Goal: Task Accomplishment & Management: Manage account settings

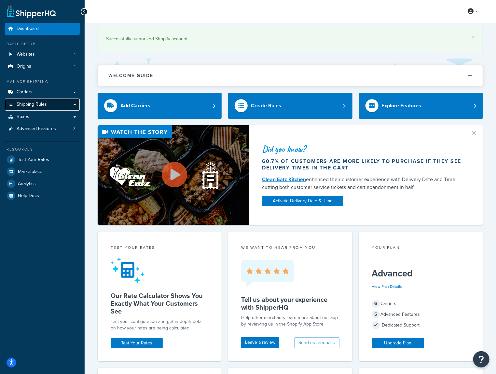
click at [30, 106] on span "Shipping Rules" at bounding box center [32, 105] width 30 height 6
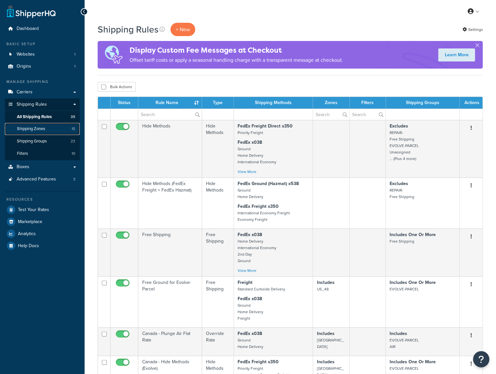
click at [34, 131] on span "Shipping Zones" at bounding box center [31, 129] width 28 height 6
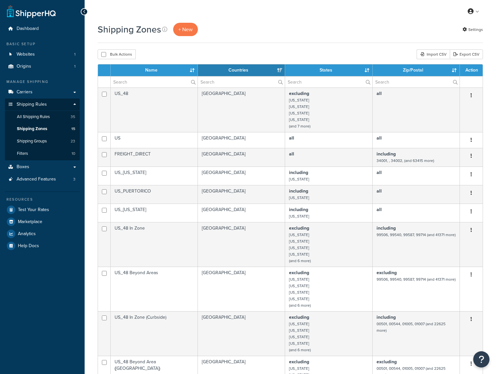
select select "15"
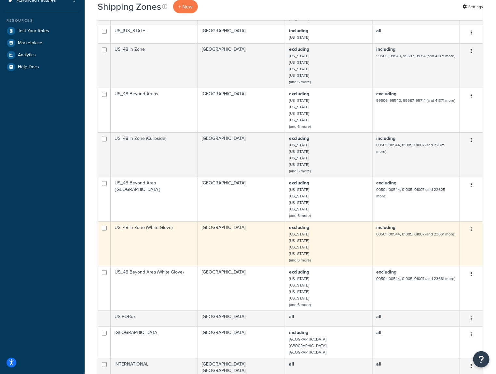
scroll to position [179, 0]
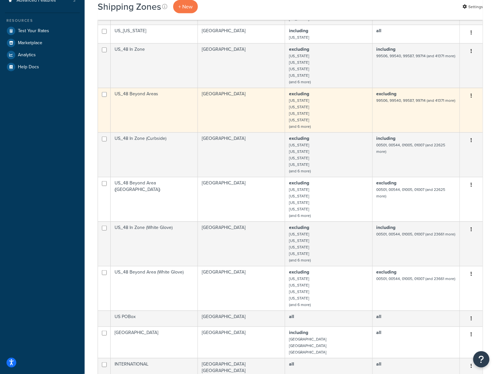
click at [175, 105] on td "US_48 Beyond Areas" at bounding box center [154, 110] width 87 height 45
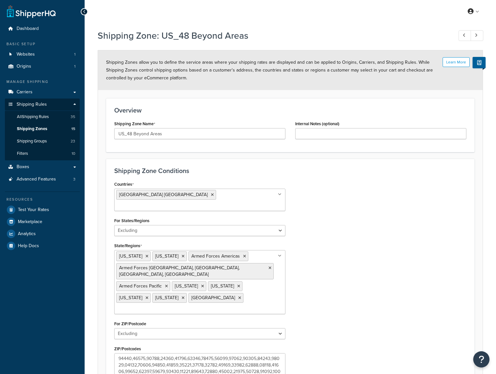
select select "excluding"
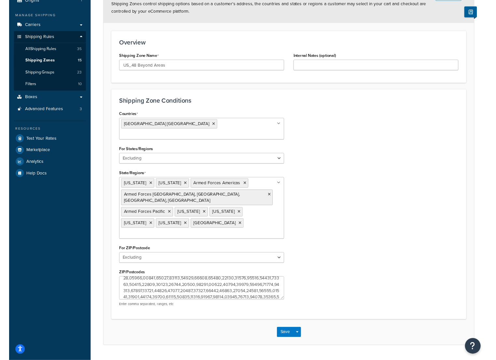
scroll to position [2815, 0]
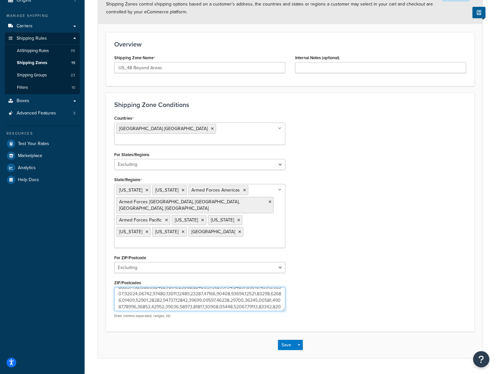
click at [224, 287] on textarea "ZIP/Postcodes" at bounding box center [199, 299] width 171 height 24
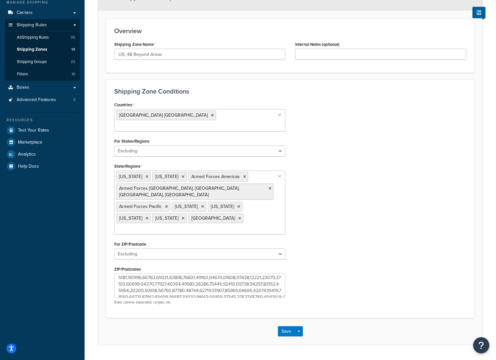
scroll to position [0, 0]
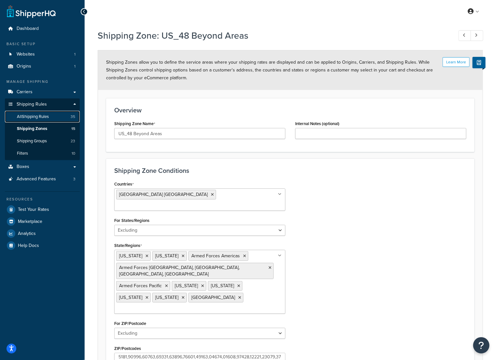
click at [40, 120] on link "All Shipping Rules 35" at bounding box center [42, 117] width 75 height 12
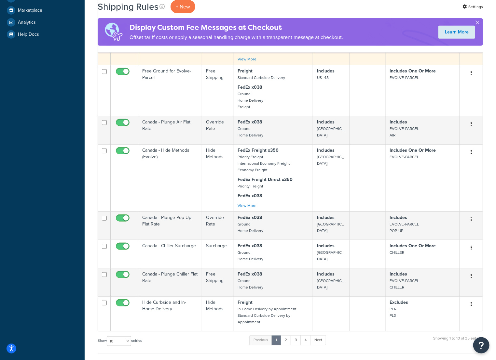
scroll to position [250, 0]
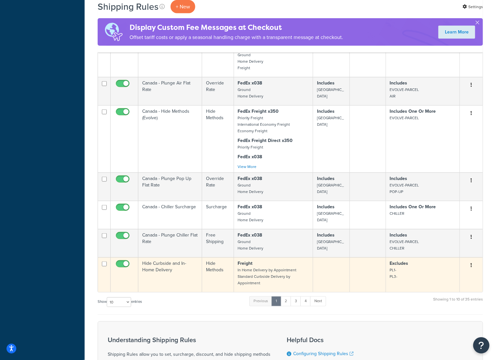
click at [174, 269] on td "Hide Curbside and In-Home Delivery" at bounding box center [170, 275] width 64 height 35
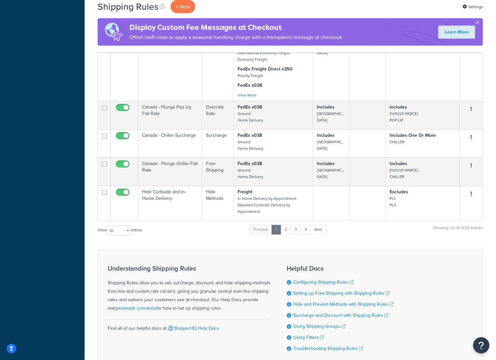
scroll to position [370, 0]
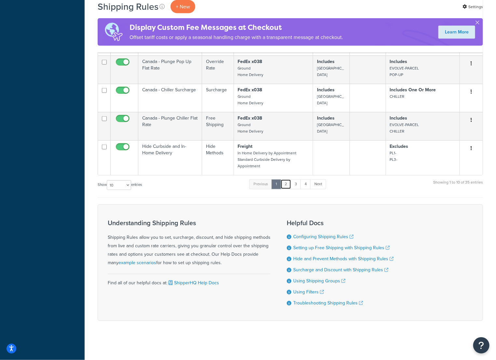
click at [286, 184] on link "2" at bounding box center [285, 185] width 11 height 10
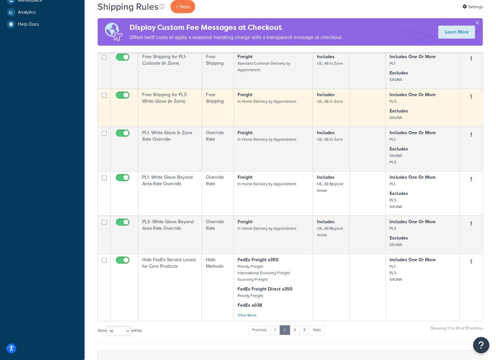
scroll to position [227, 0]
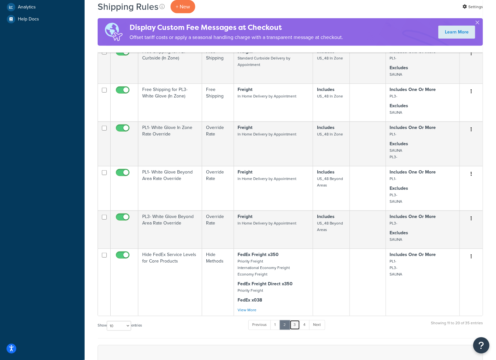
click at [295, 330] on link "3" at bounding box center [294, 325] width 10 height 10
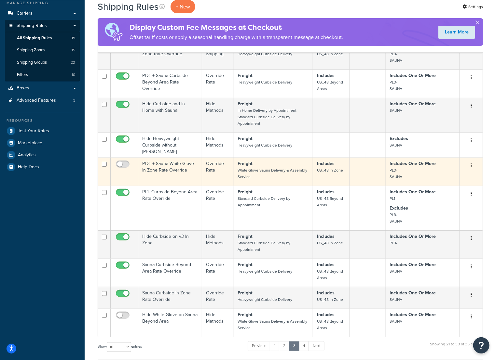
scroll to position [107, 0]
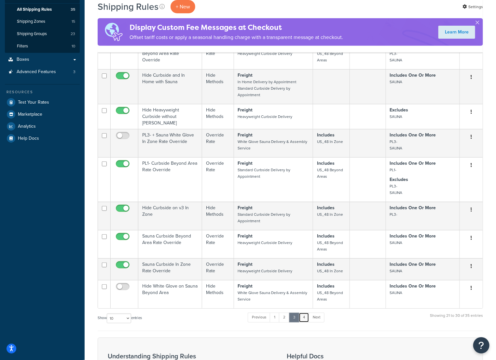
click at [305, 318] on link "4" at bounding box center [304, 318] width 10 height 10
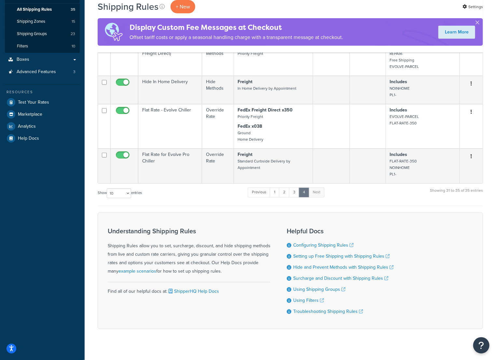
scroll to position [0, 0]
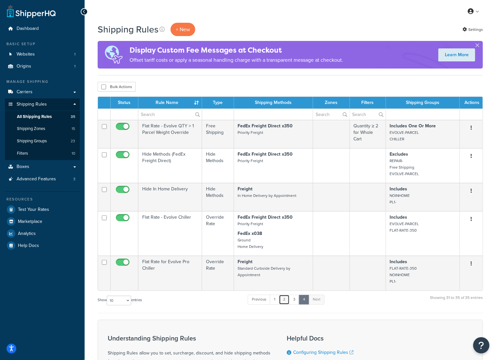
click at [286, 301] on link "2" at bounding box center [284, 300] width 11 height 10
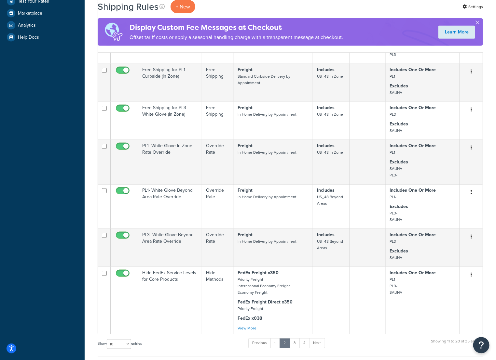
scroll to position [299, 0]
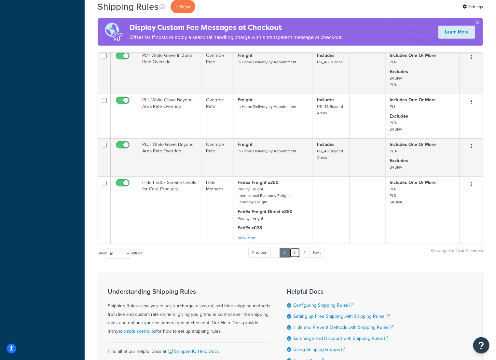
click at [292, 258] on link "3" at bounding box center [294, 253] width 10 height 10
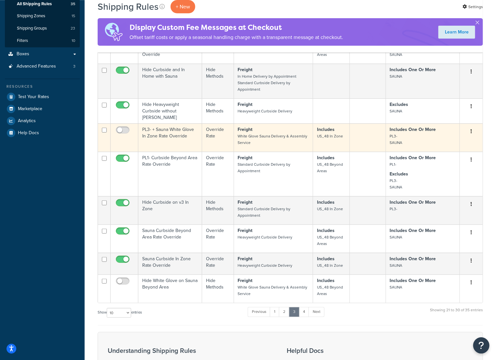
scroll to position [132, 0]
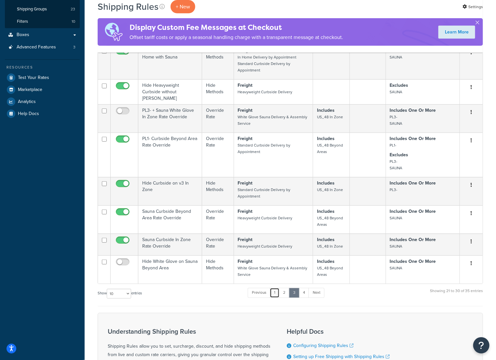
click at [275, 292] on link "1" at bounding box center [275, 293] width 10 height 10
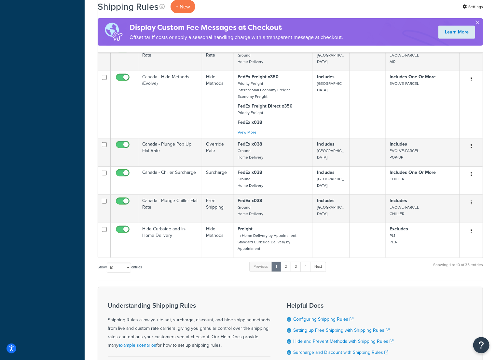
scroll to position [286, 0]
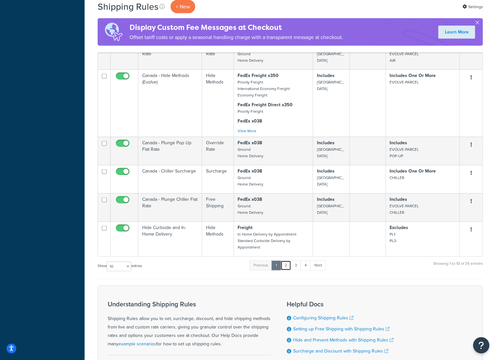
click at [291, 267] on link "2" at bounding box center [285, 266] width 11 height 10
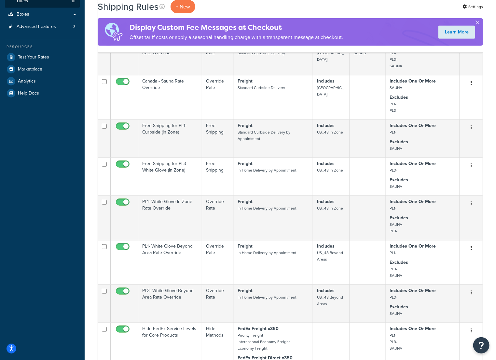
scroll to position [179, 0]
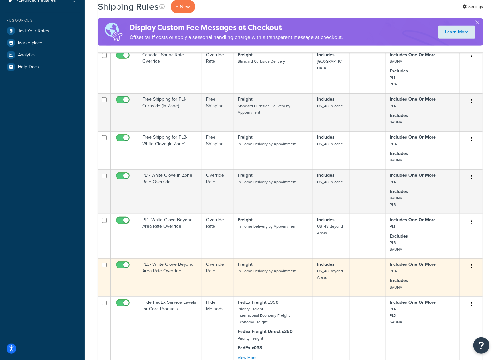
click at [212, 282] on td "Override Rate" at bounding box center [218, 278] width 32 height 38
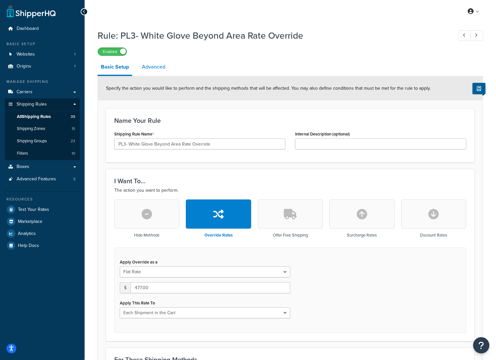
click at [159, 68] on link "Advanced" at bounding box center [154, 67] width 30 height 16
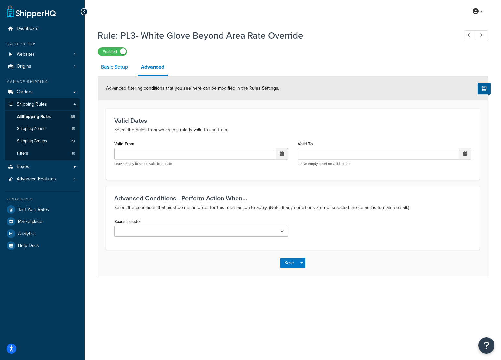
click at [112, 65] on link "Basic Setup" at bounding box center [114, 67] width 33 height 16
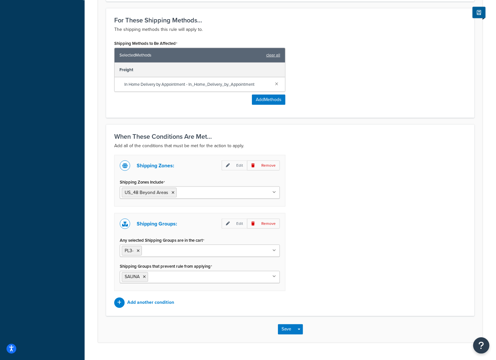
scroll to position [354, 0]
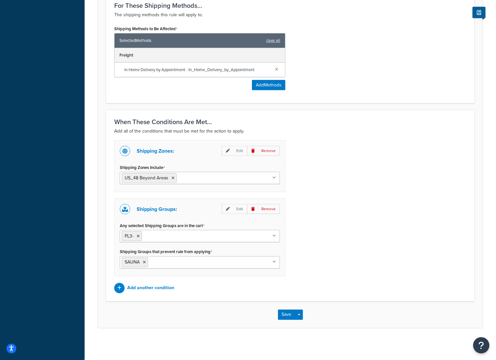
click at [338, 179] on div "Shipping Zones: Edit Remove Shipping Zones Include US_48 Beyond Areas [GEOGRAPH…" at bounding box center [290, 216] width 362 height 153
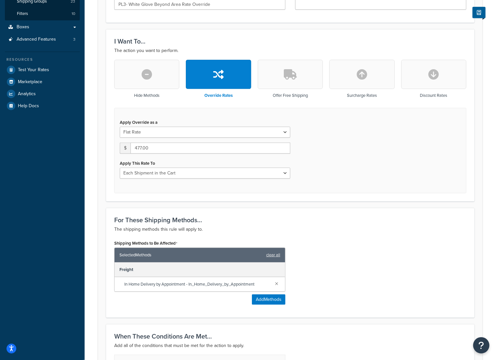
scroll to position [0, 0]
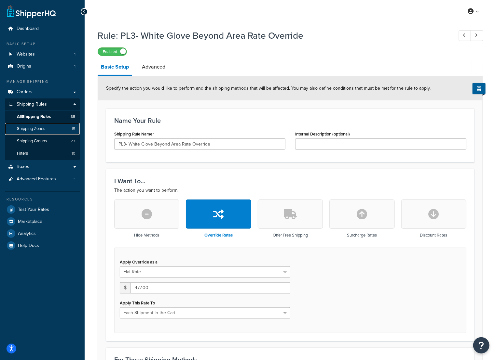
click at [41, 131] on span "Shipping Zones" at bounding box center [31, 129] width 28 height 6
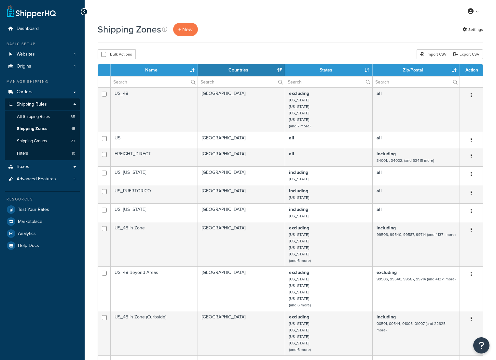
select select "15"
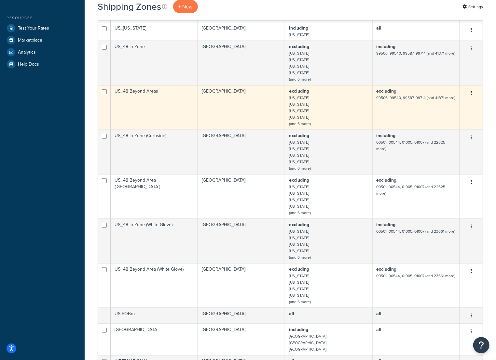
scroll to position [179, 0]
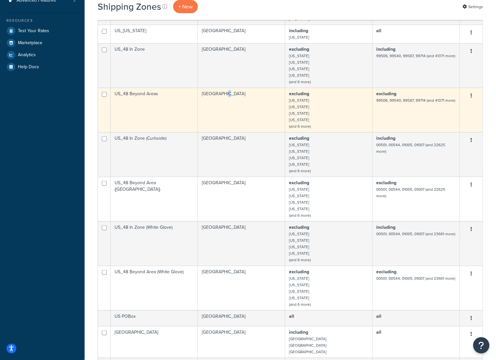
click at [218, 110] on td "United States" at bounding box center [241, 110] width 87 height 45
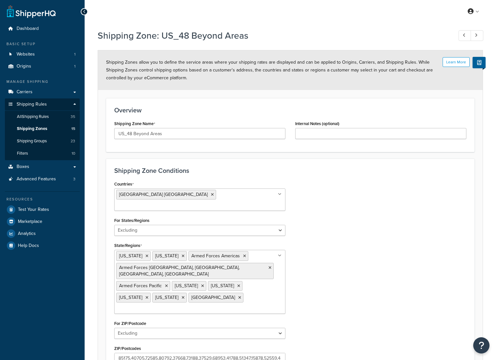
select select "excluding"
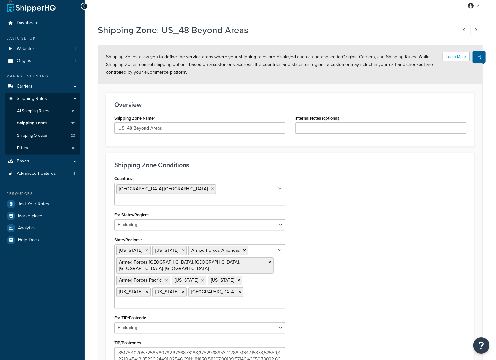
scroll to position [79, 0]
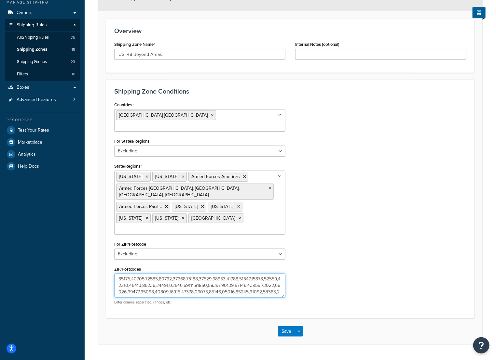
click at [192, 274] on textarea "ZIP/Postcodes" at bounding box center [199, 286] width 171 height 24
click at [373, 255] on div "Countries [GEOGRAPHIC_DATA] [GEOGRAPHIC_DATA] All Countries ALL [GEOGRAPHIC_DAT…" at bounding box center [290, 205] width 362 height 210
click at [414, 217] on div "Countries [GEOGRAPHIC_DATA] [GEOGRAPHIC_DATA] All Countries ALL [GEOGRAPHIC_DAT…" at bounding box center [290, 205] width 362 height 210
click at [215, 274] on textarea "ZIP/Postcodes" at bounding box center [199, 286] width 171 height 24
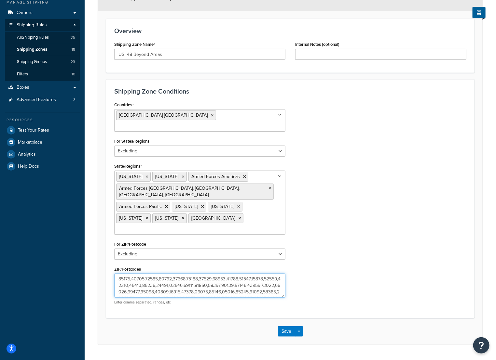
click at [215, 274] on textarea "ZIP/Postcodes" at bounding box center [199, 286] width 171 height 24
click at [252, 274] on textarea "ZIP/Postcodes" at bounding box center [199, 286] width 171 height 24
click at [192, 274] on textarea "ZIP/Postcodes" at bounding box center [199, 286] width 171 height 24
click at [376, 180] on div "Countries [GEOGRAPHIC_DATA] [GEOGRAPHIC_DATA] All Countries ALL [GEOGRAPHIC_DAT…" at bounding box center [290, 205] width 362 height 210
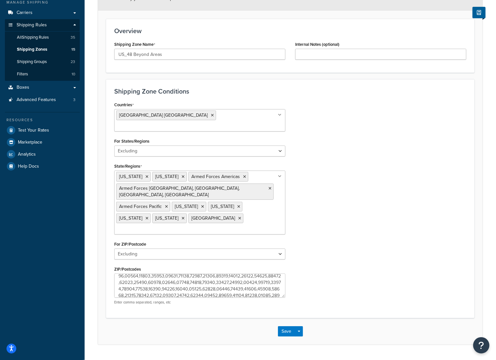
scroll to position [42, 0]
click at [407, 284] on div "Countries [GEOGRAPHIC_DATA] [GEOGRAPHIC_DATA] All Countries ALL [GEOGRAPHIC_DAT…" at bounding box center [290, 205] width 362 height 210
click at [241, 274] on textarea "ZIP/Postcodes" at bounding box center [199, 286] width 171 height 24
